Goal: Information Seeking & Learning: Learn about a topic

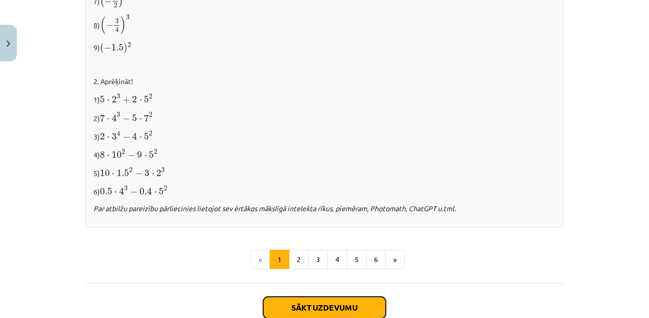
click at [278, 302] on button "Sākt uzdevumu" at bounding box center [324, 308] width 123 height 22
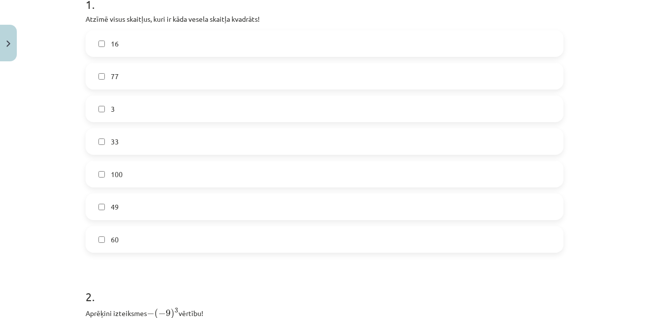
scroll to position [220, 0]
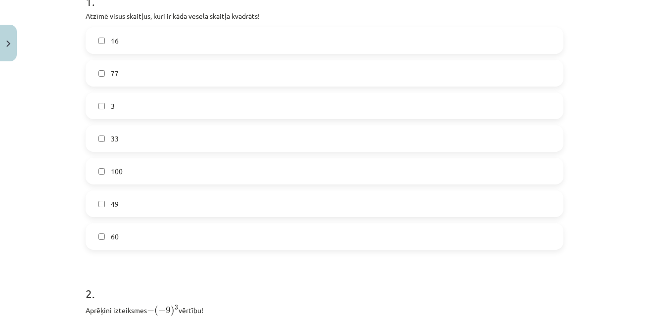
click at [199, 40] on label "16" at bounding box center [325, 40] width 476 height 25
click at [164, 170] on label "100" at bounding box center [325, 171] width 476 height 25
click at [162, 202] on label "49" at bounding box center [325, 203] width 476 height 25
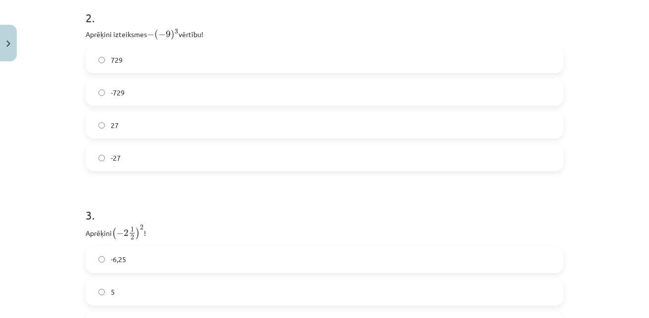
scroll to position [499, 0]
click at [217, 57] on label "729" at bounding box center [325, 57] width 476 height 25
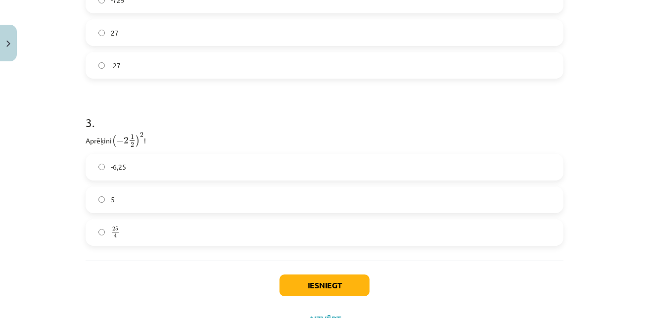
scroll to position [630, 0]
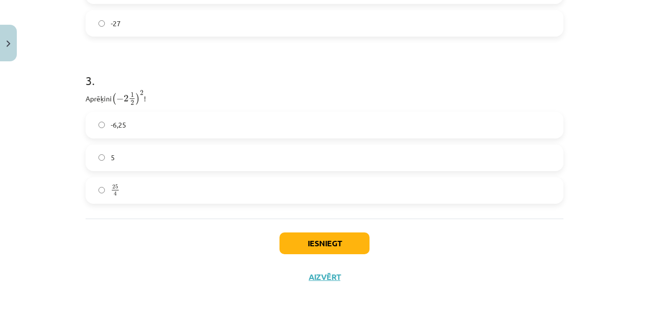
click at [212, 196] on label "25 4 25 4" at bounding box center [325, 190] width 476 height 25
click at [318, 243] on button "Iesniegt" at bounding box center [324, 243] width 90 height 22
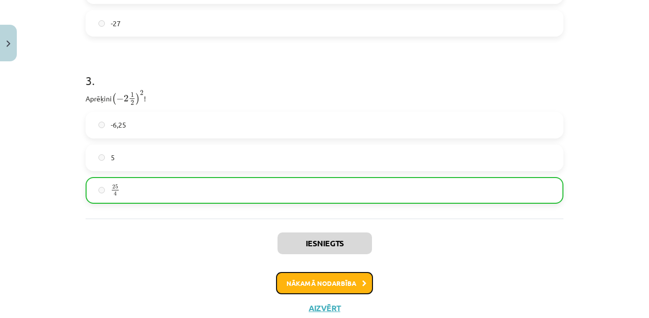
click at [337, 280] on button "Nākamā nodarbība" at bounding box center [324, 283] width 97 height 23
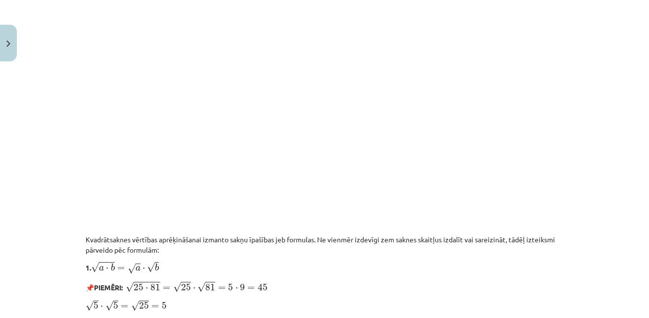
scroll to position [690, 0]
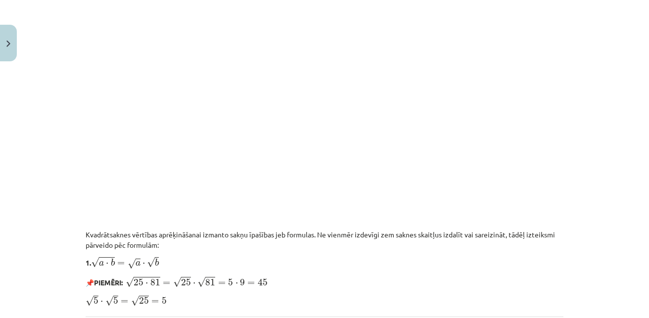
click at [641, 193] on div "Mācību tēma: Matemātikas i - 12. klases 1. ieskaites mācību materiāls (ab) #3 📝…" at bounding box center [324, 159] width 649 height 318
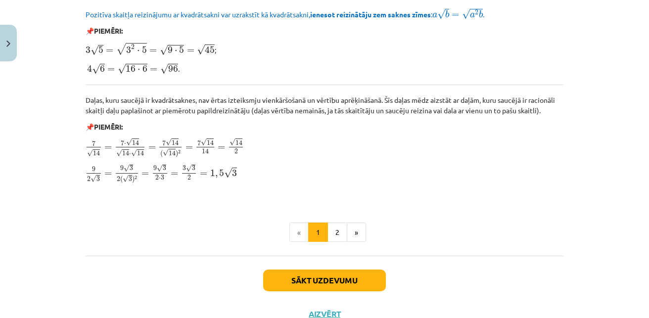
scroll to position [1230, 0]
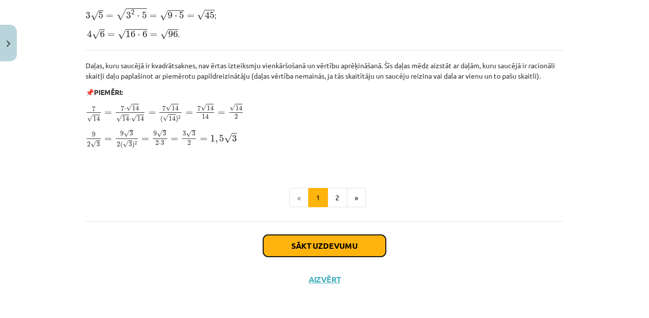
click at [353, 240] on button "Sākt uzdevumu" at bounding box center [324, 246] width 123 height 22
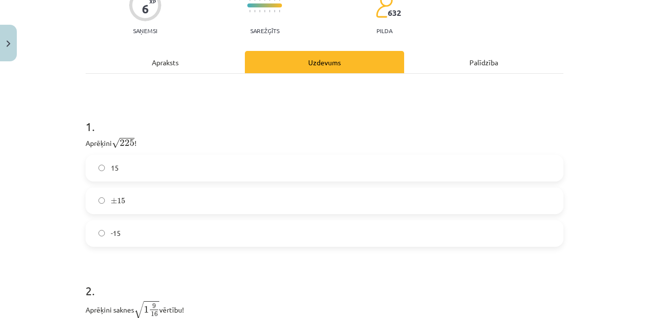
scroll to position [118, 0]
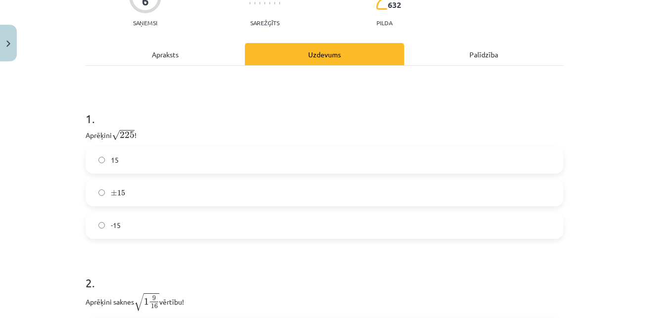
click at [254, 160] on label "15" at bounding box center [325, 160] width 476 height 25
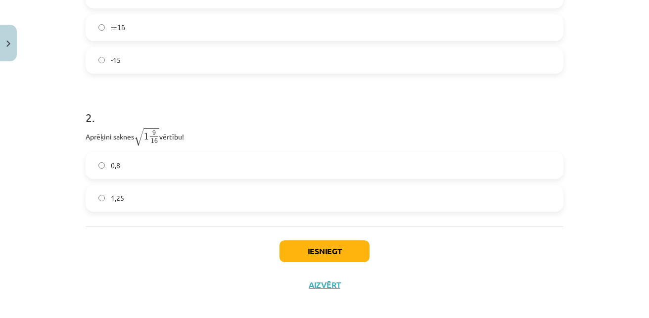
scroll to position [291, 0]
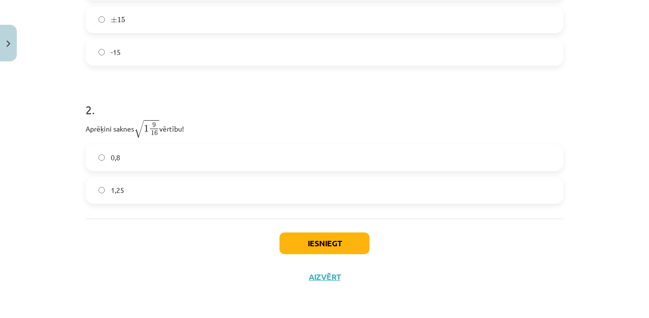
click at [297, 195] on label "1,25" at bounding box center [325, 190] width 476 height 25
click at [320, 242] on button "Iesniegt" at bounding box center [324, 243] width 90 height 22
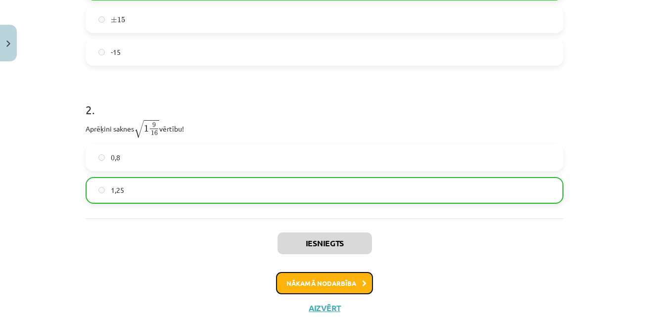
click at [334, 283] on button "Nākamā nodarbība" at bounding box center [324, 283] width 97 height 23
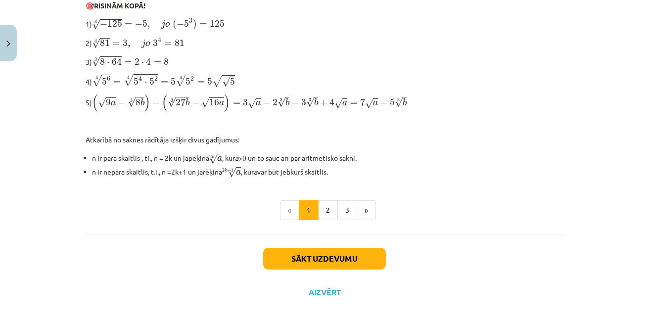
scroll to position [359, 0]
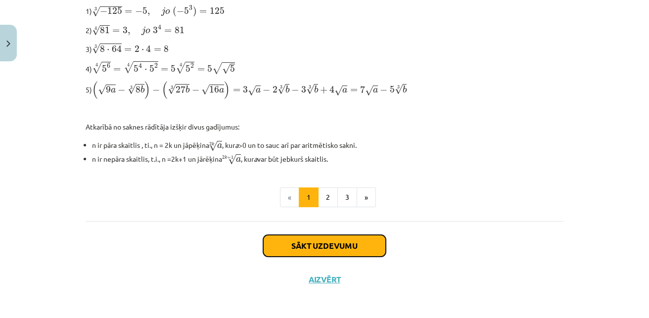
click at [360, 247] on button "Sākt uzdevumu" at bounding box center [324, 246] width 123 height 22
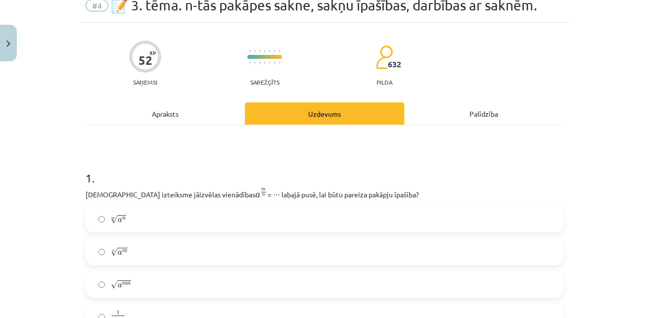
scroll to position [0, 0]
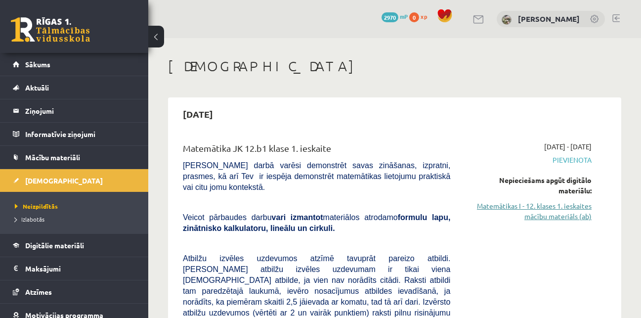
click at [517, 207] on link "Matemātikas I - 12. klases 1. ieskaites mācību materiāls (ab)" at bounding box center [528, 211] width 127 height 21
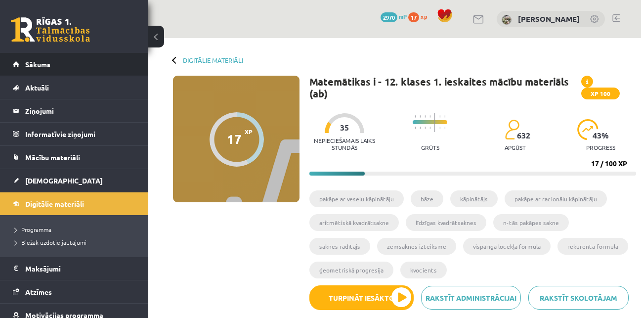
click at [67, 63] on link "Sākums" at bounding box center [74, 64] width 123 height 23
